Goal: Transaction & Acquisition: Purchase product/service

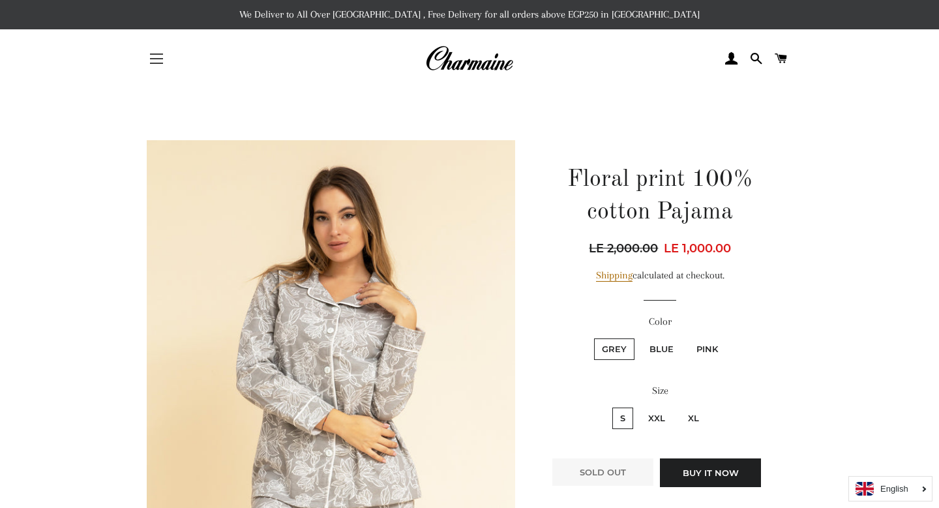
click at [161, 61] on button "Site navigation" at bounding box center [156, 58] width 33 height 33
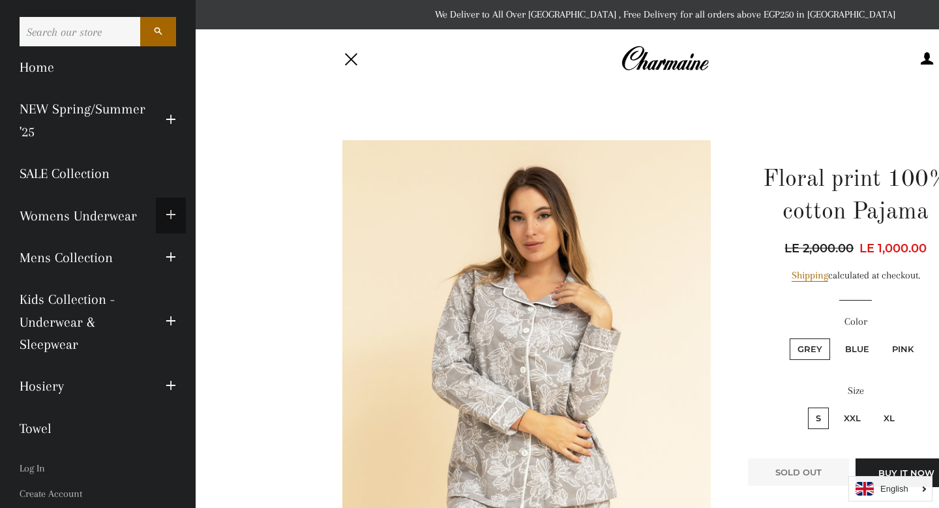
click at [168, 215] on span "button" at bounding box center [171, 215] width 10 height 16
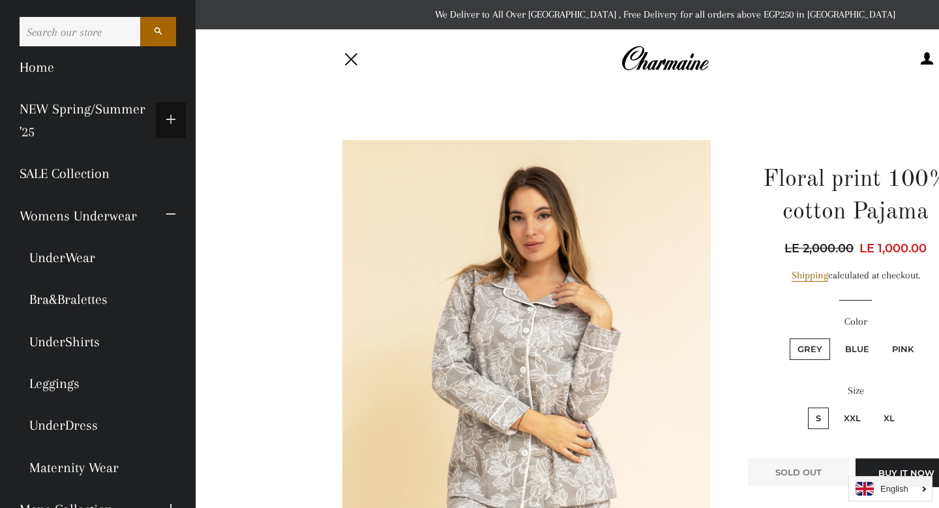
click at [171, 117] on span "button" at bounding box center [171, 120] width 10 height 16
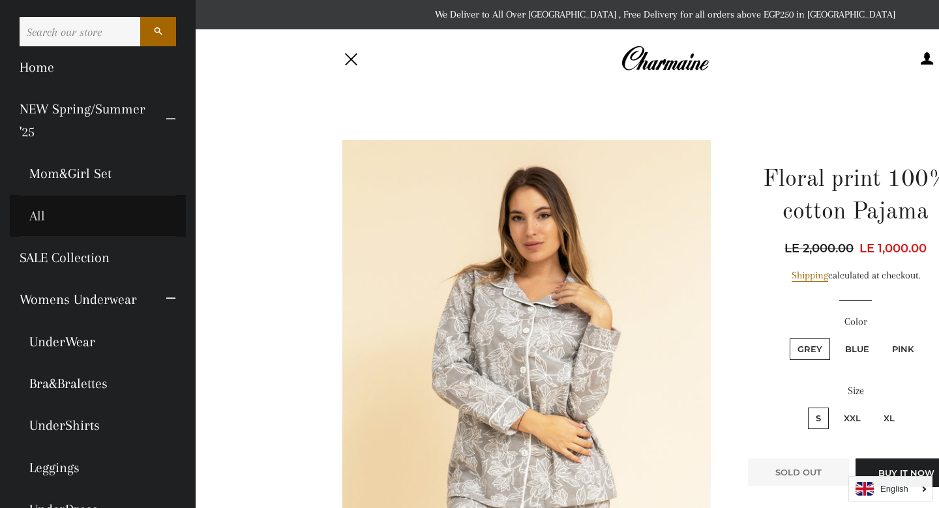
click at [42, 208] on link "All" at bounding box center [98, 216] width 176 height 42
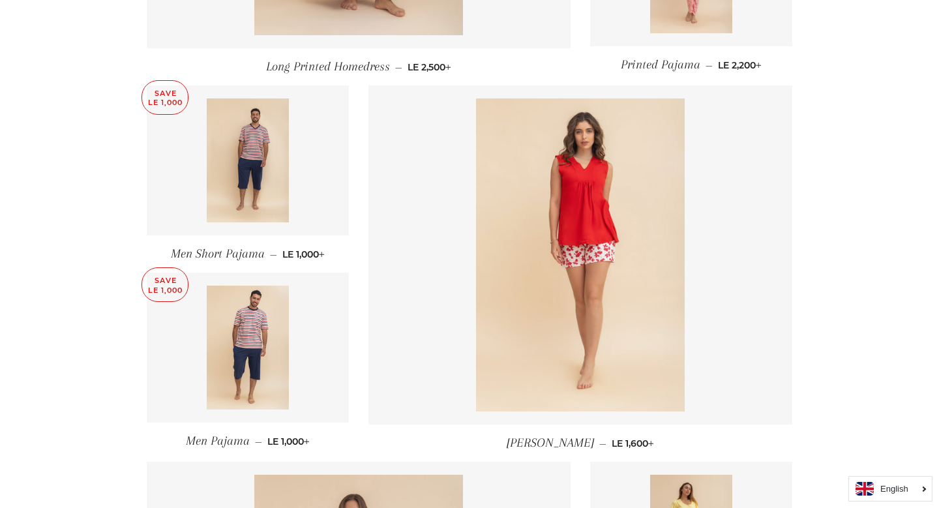
scroll to position [1003, 0]
